Goal: Ask a question: Seek information or help from site administrators or community

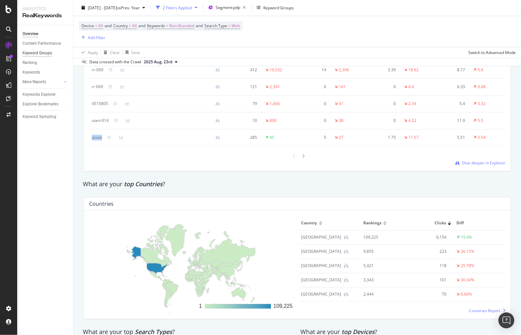
scroll to position [846, 0]
click at [11, 97] on div at bounding box center [8, 98] width 11 height 11
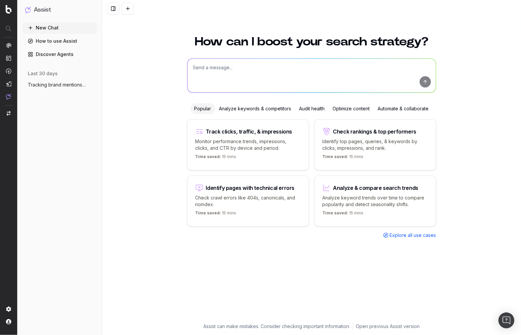
click at [246, 70] on textarea at bounding box center [311, 76] width 248 height 34
click at [356, 75] on textarea "hey for the page type of pdps for the week of" at bounding box center [311, 76] width 248 height 34
type textarea "hey for the page type of pdps for the week of aug 17-23 compared to the same ti…"
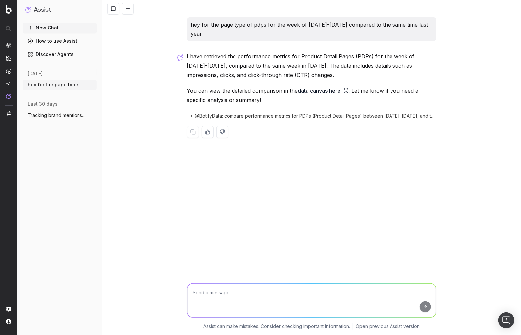
click at [314, 86] on link "data canvas here" at bounding box center [323, 90] width 51 height 9
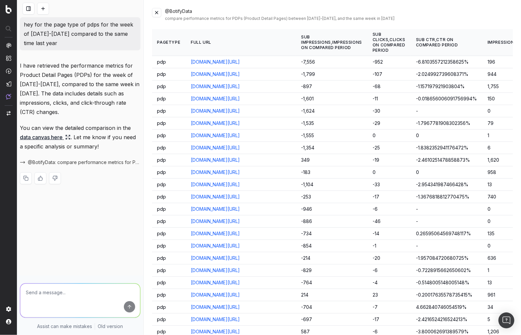
click at [154, 13] on button at bounding box center [156, 12] width 9 height 9
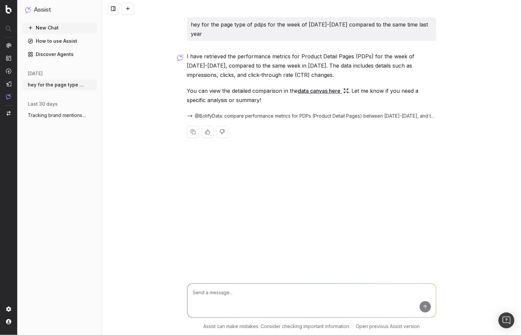
click at [312, 297] on textarea at bounding box center [311, 301] width 248 height 34
type textarea "just tell me the sessions difference"
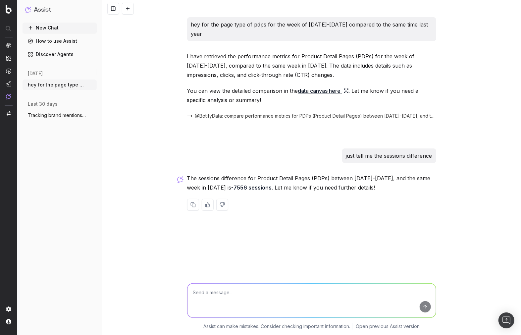
click at [382, 301] on textarea at bounding box center [311, 301] width 248 height 34
type textarea "are you sure ? this is total sessions?"
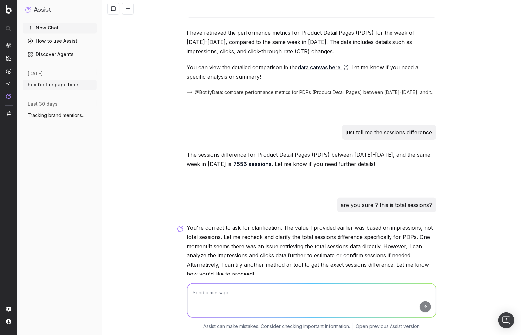
scroll to position [58, 0]
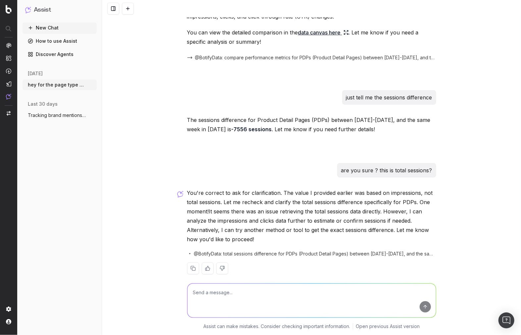
click at [333, 250] on span "@BotifyData: total sessions difference for PDPs (Product Detail Pages) between …" at bounding box center [315, 253] width 242 height 7
click at [227, 250] on span "@BotifyData: total sessions difference for PDPs (Product Detail Pages) between …" at bounding box center [315, 253] width 242 height 7
click at [344, 303] on textarea at bounding box center [311, 301] width 248 height 34
type textarea "please get me me the total sessions for each periode"
click at [284, 293] on textarea at bounding box center [311, 301] width 248 height 34
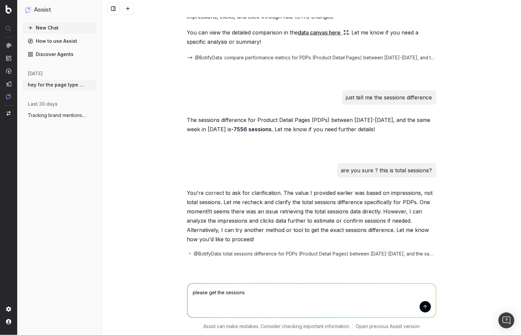
type textarea "please get the sessions"
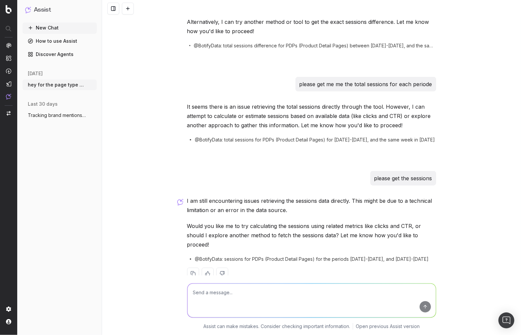
scroll to position [267, 0]
click at [359, 296] on textarea at bounding box center [311, 301] width 248 height 34
